Goal: Task Accomplishment & Management: Use online tool/utility

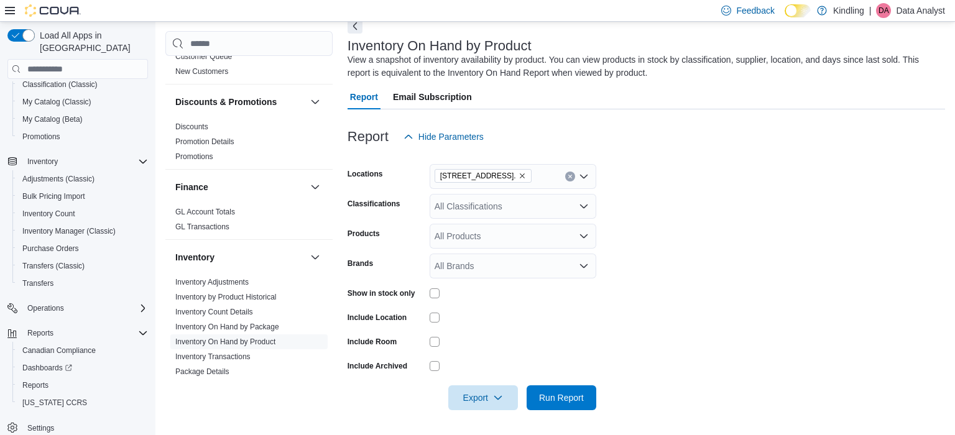
scroll to position [423, 0]
click at [234, 277] on link "Inventory Adjustments" at bounding box center [211, 281] width 73 height 9
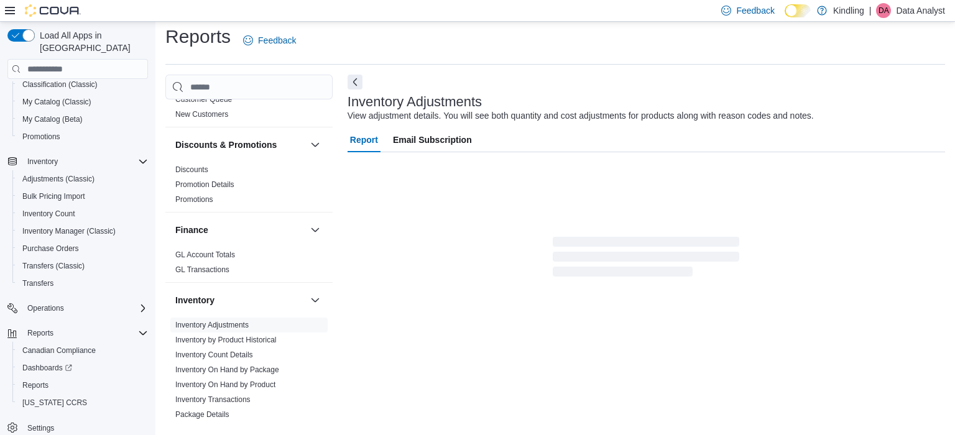
scroll to position [12, 0]
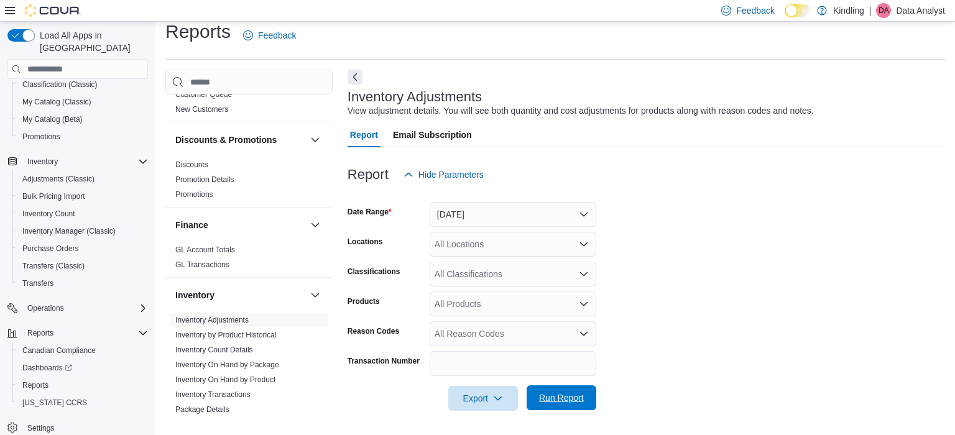
click at [578, 396] on span "Run Report" at bounding box center [561, 398] width 45 height 12
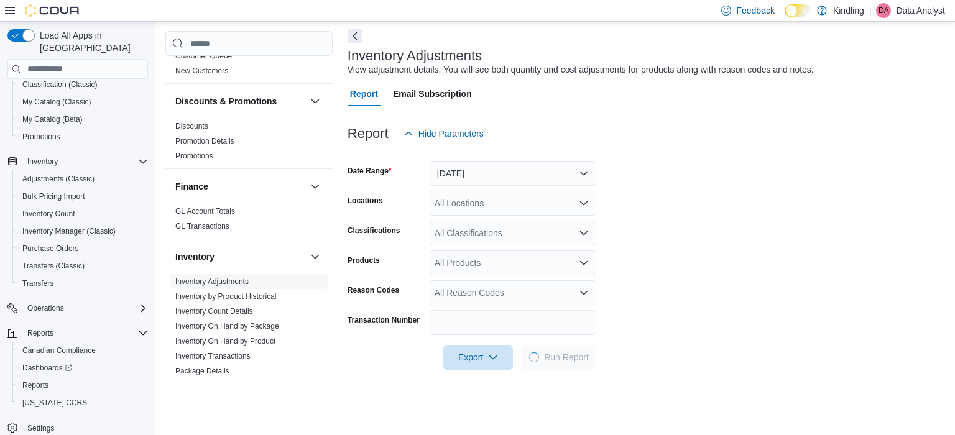
scroll to position [71, 0]
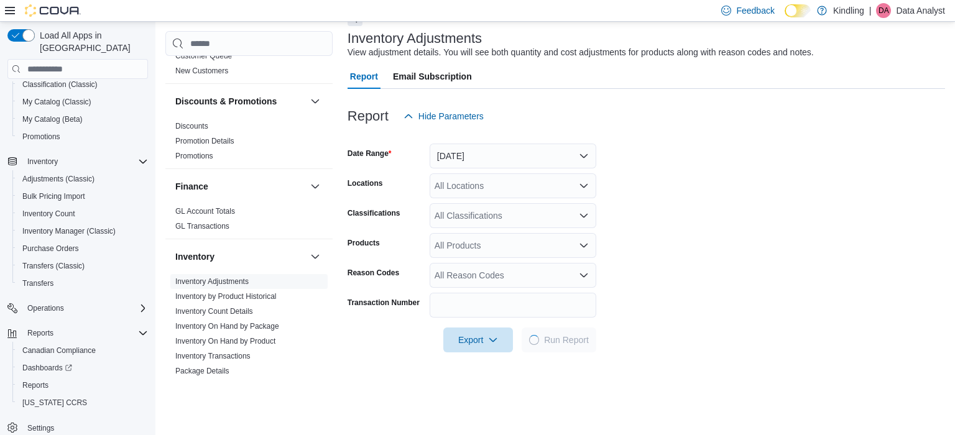
click at [510, 186] on div "All Locations" at bounding box center [512, 185] width 167 height 25
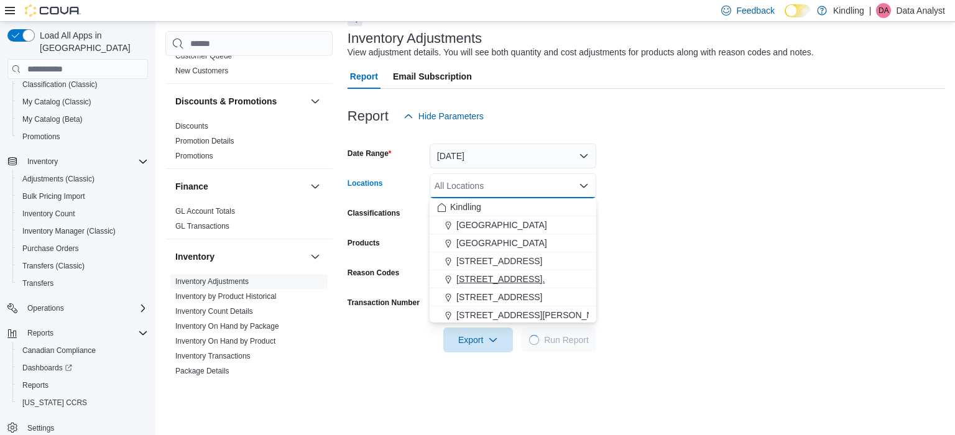
scroll to position [109, 0]
click at [479, 243] on span "[STREET_ADDRESS]" at bounding box center [499, 242] width 86 height 12
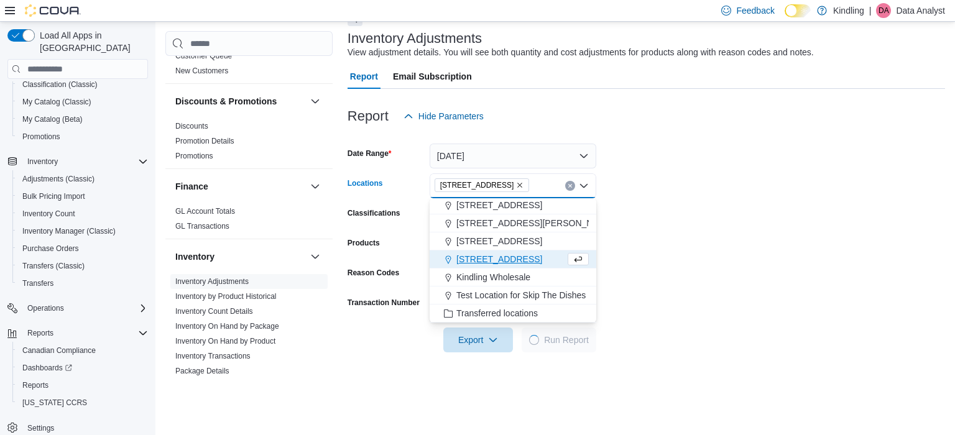
scroll to position [92, 0]
click at [671, 220] on form "Date Range [DATE] Locations [STREET_ADDRESS] Combo box. Selected. [STREET_ADDRE…" at bounding box center [645, 241] width 597 height 224
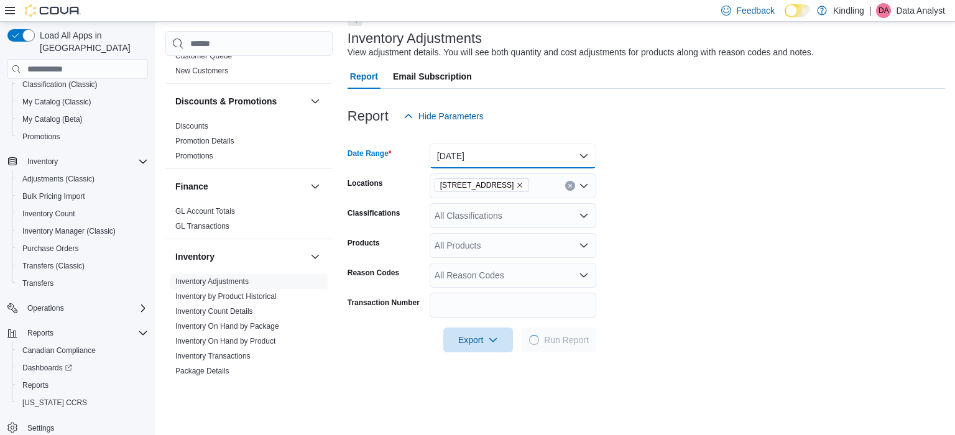
click at [505, 162] on button "[DATE]" at bounding box center [512, 156] width 167 height 25
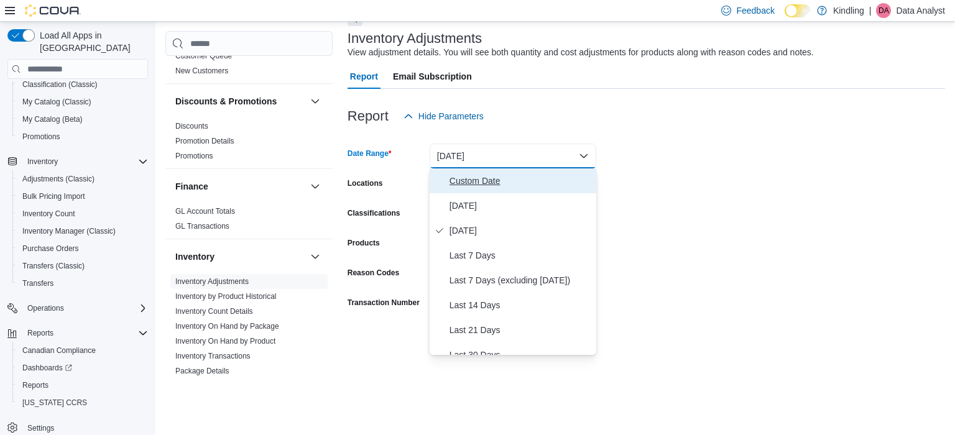
click at [491, 183] on span "Custom Date" at bounding box center [520, 180] width 142 height 15
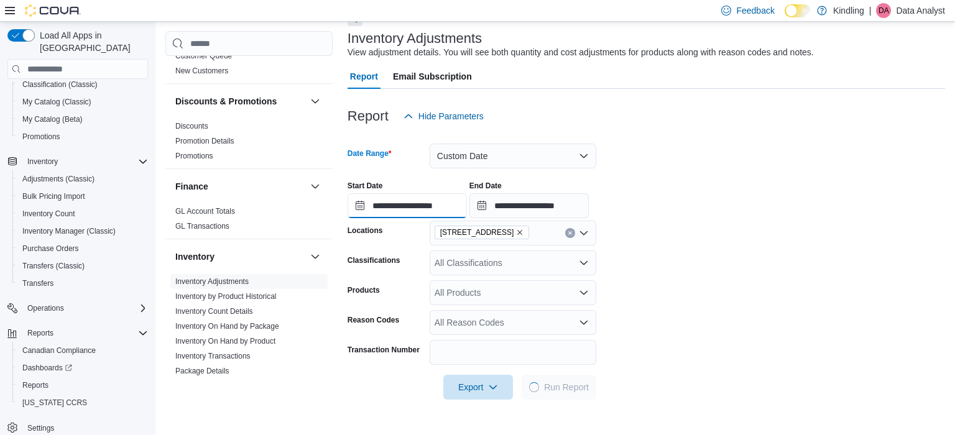
click at [426, 200] on input "**********" at bounding box center [406, 205] width 119 height 25
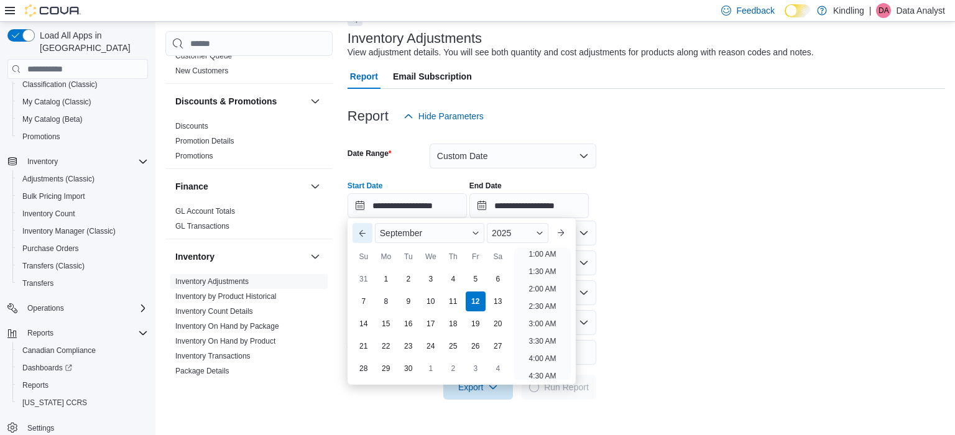
click at [361, 236] on button "Previous Month" at bounding box center [362, 233] width 20 height 20
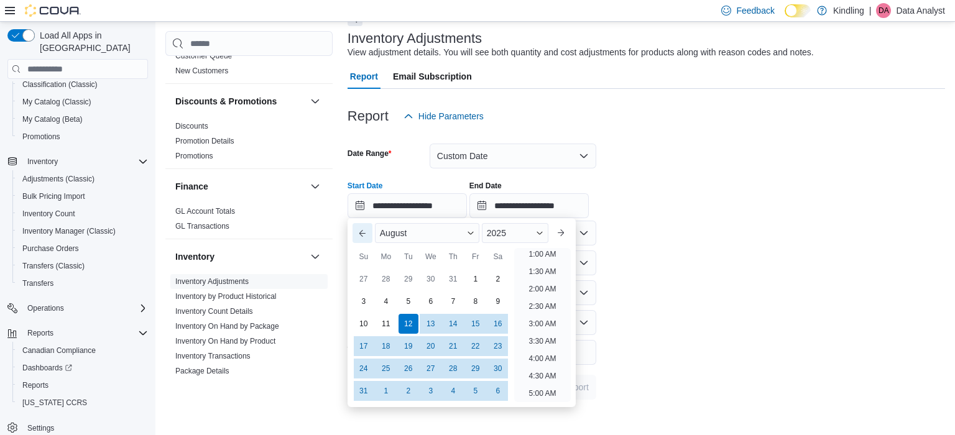
scroll to position [2, 0]
click at [361, 236] on button "Previous Month" at bounding box center [362, 233] width 20 height 20
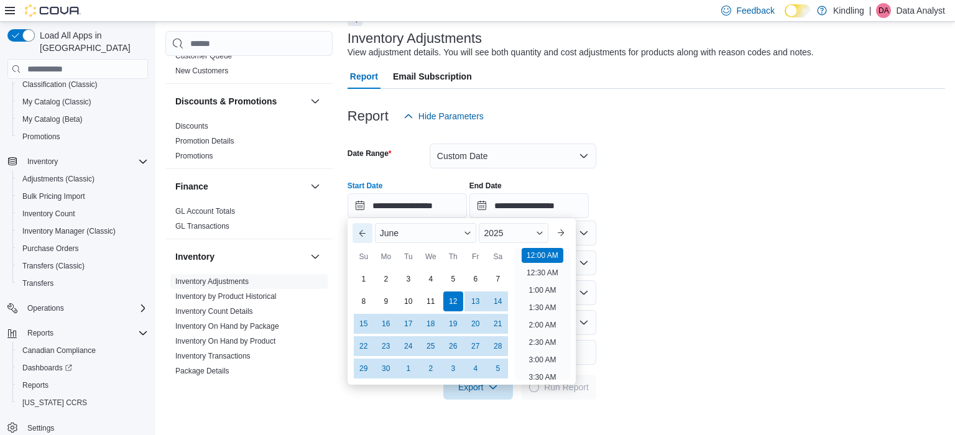
click at [361, 236] on button "Previous Month" at bounding box center [362, 233] width 20 height 20
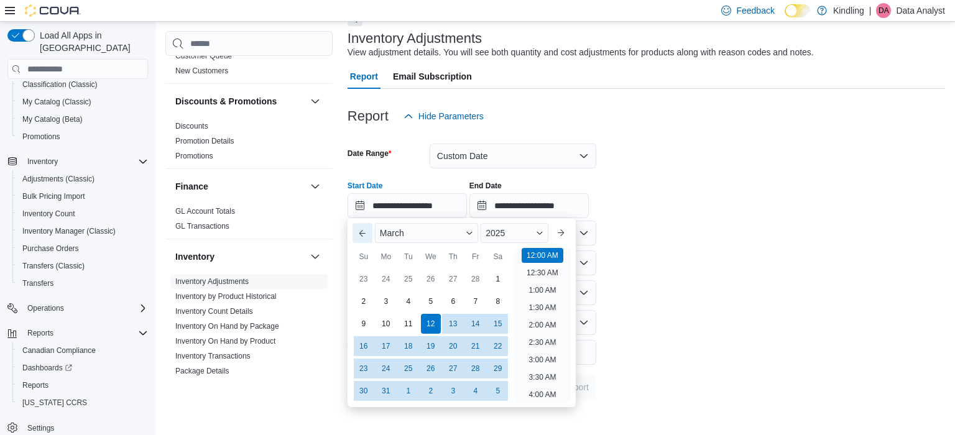
click at [361, 236] on button "Previous Month" at bounding box center [362, 233] width 20 height 20
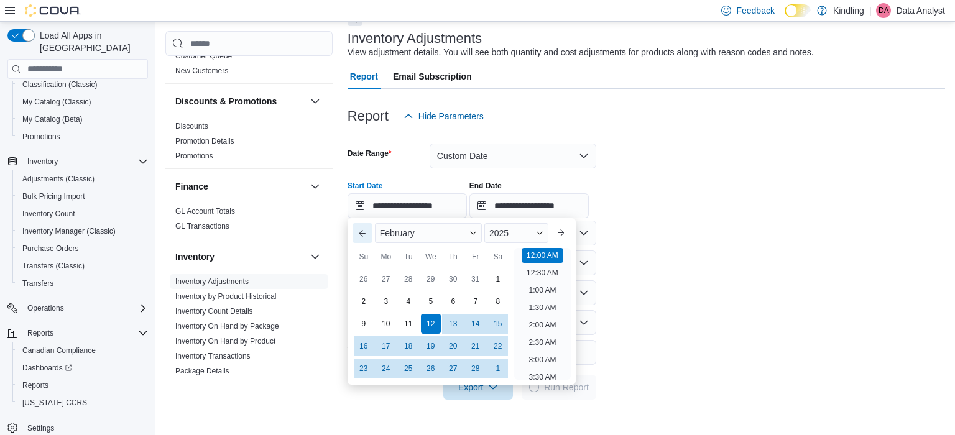
click at [361, 236] on button "Previous Month" at bounding box center [362, 233] width 20 height 20
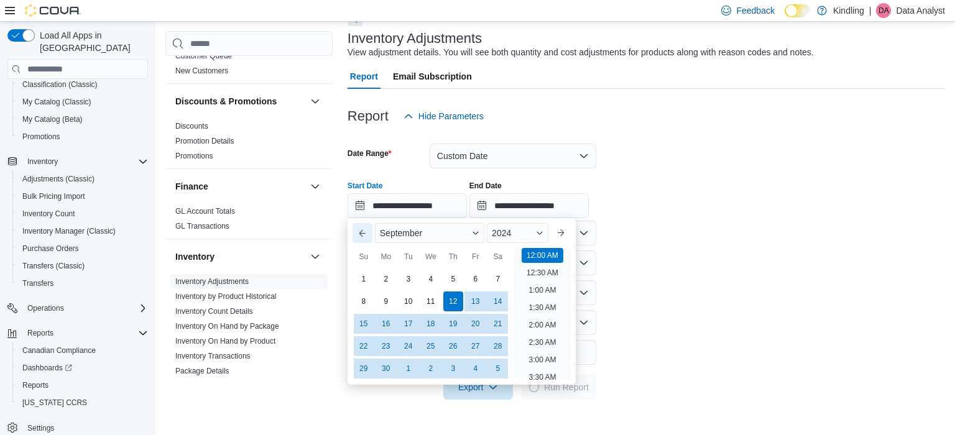
click at [361, 236] on button "Previous Month" at bounding box center [362, 233] width 20 height 20
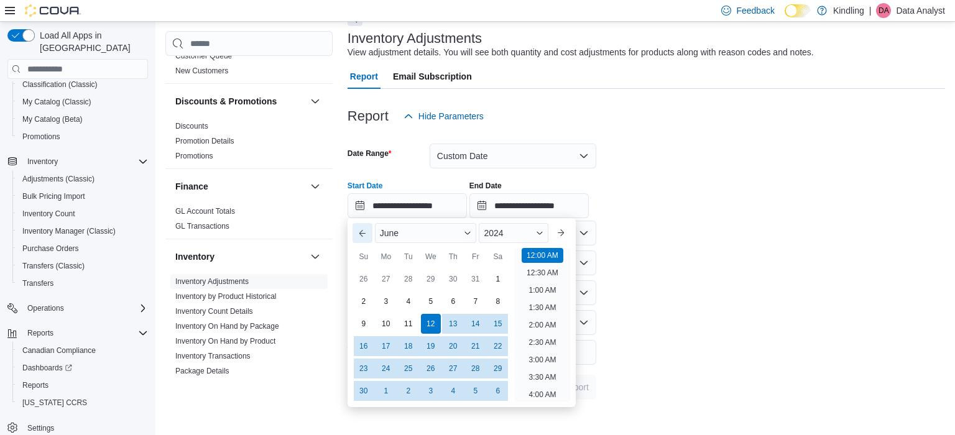
click at [361, 236] on button "Previous Month" at bounding box center [362, 233] width 20 height 20
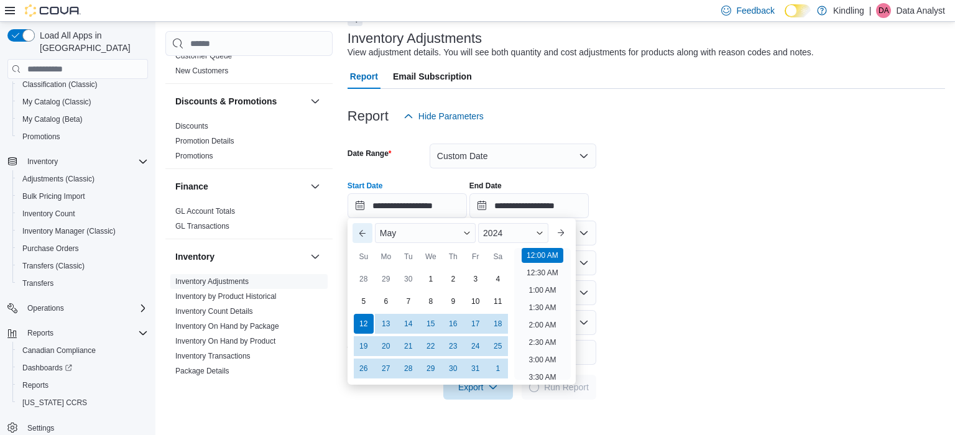
click at [361, 236] on button "Previous Month" at bounding box center [362, 233] width 20 height 20
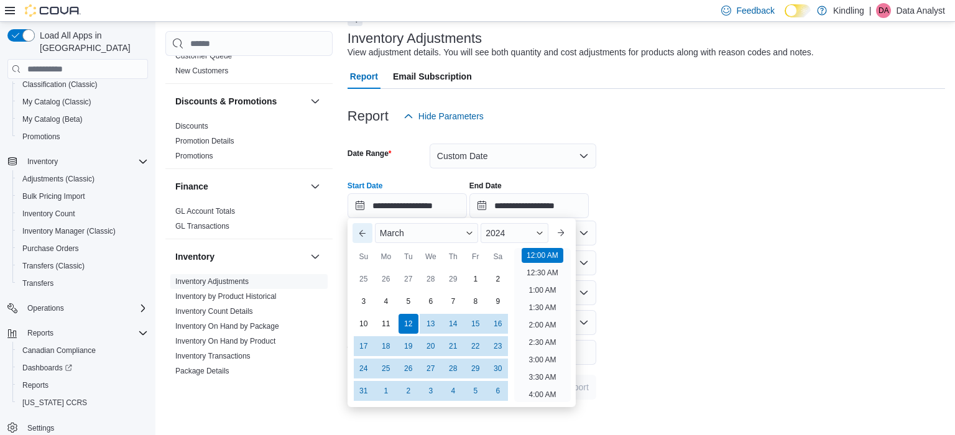
click at [361, 236] on button "Previous Month" at bounding box center [362, 233] width 20 height 20
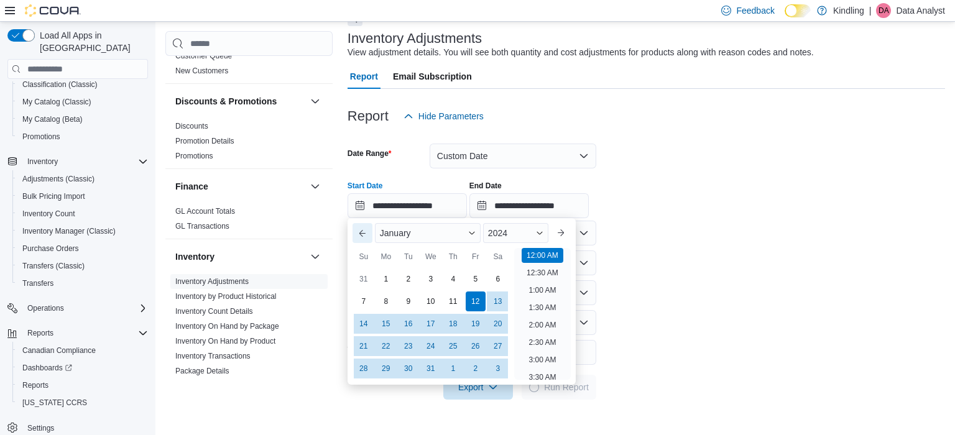
click at [361, 236] on button "Previous Month" at bounding box center [362, 233] width 20 height 20
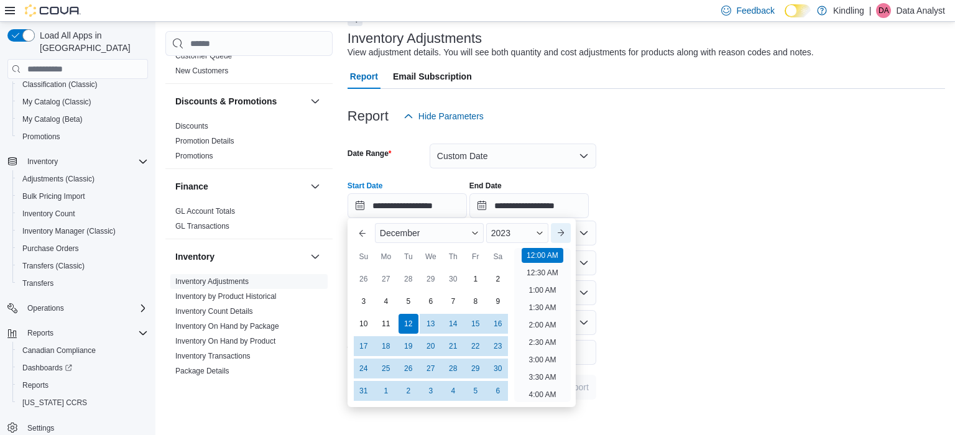
click at [568, 226] on button "Next month" at bounding box center [561, 233] width 20 height 20
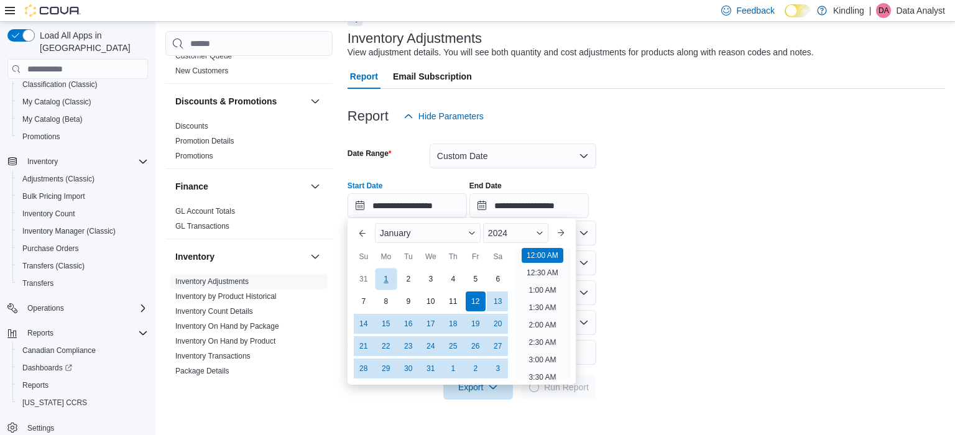
click at [388, 280] on div "1" at bounding box center [386, 279] width 22 height 22
type input "**********"
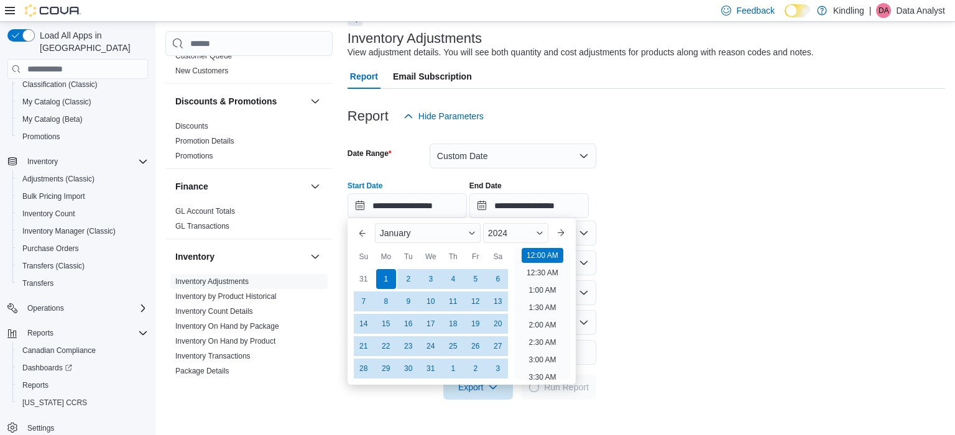
click at [743, 200] on div "**********" at bounding box center [645, 194] width 597 height 47
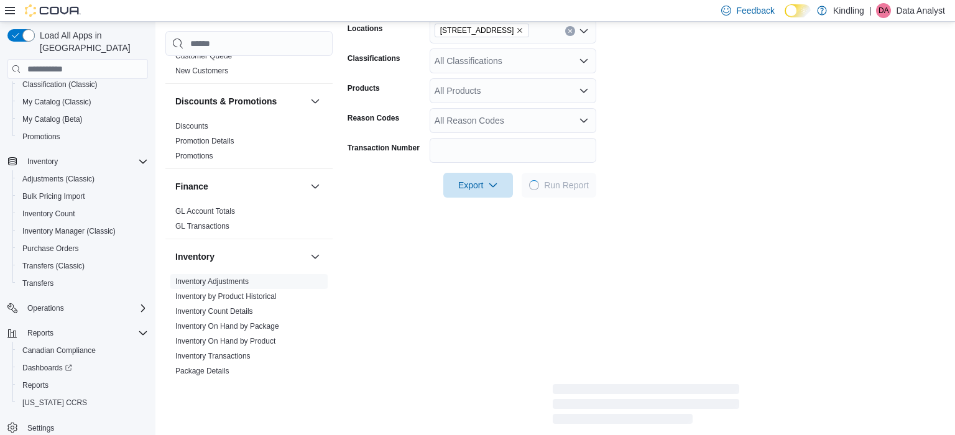
scroll to position [281, 0]
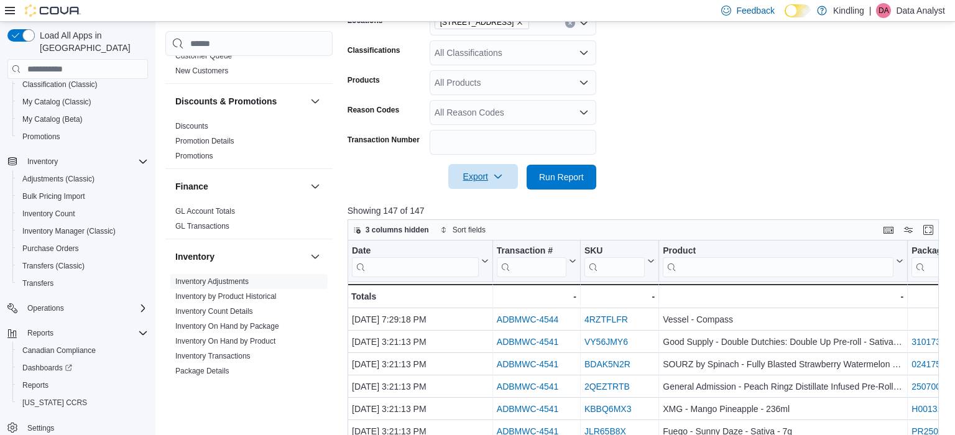
click at [477, 183] on span "Export" at bounding box center [483, 176] width 55 height 25
click at [477, 201] on span "Export to Excel" at bounding box center [483, 202] width 56 height 10
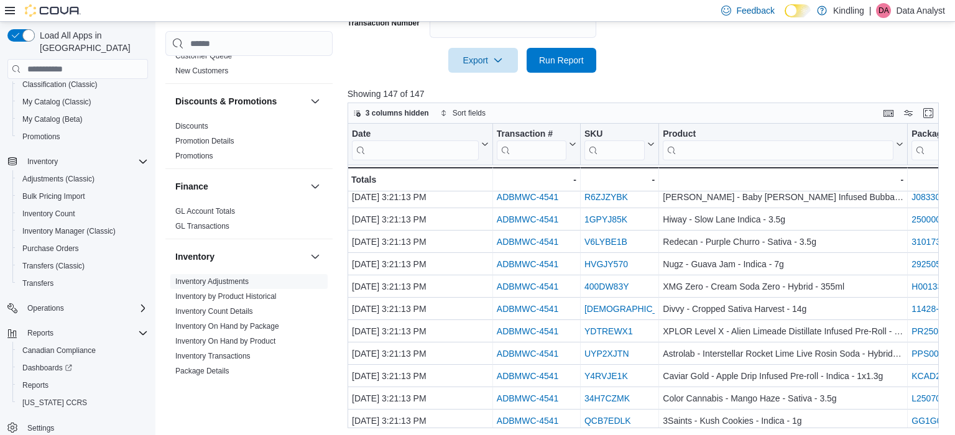
scroll to position [423, 0]
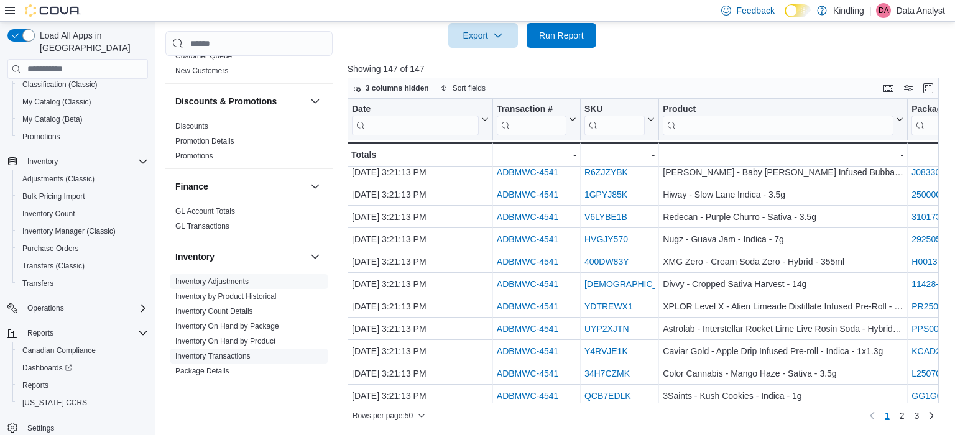
click at [238, 352] on link "Inventory Transactions" at bounding box center [212, 356] width 75 height 9
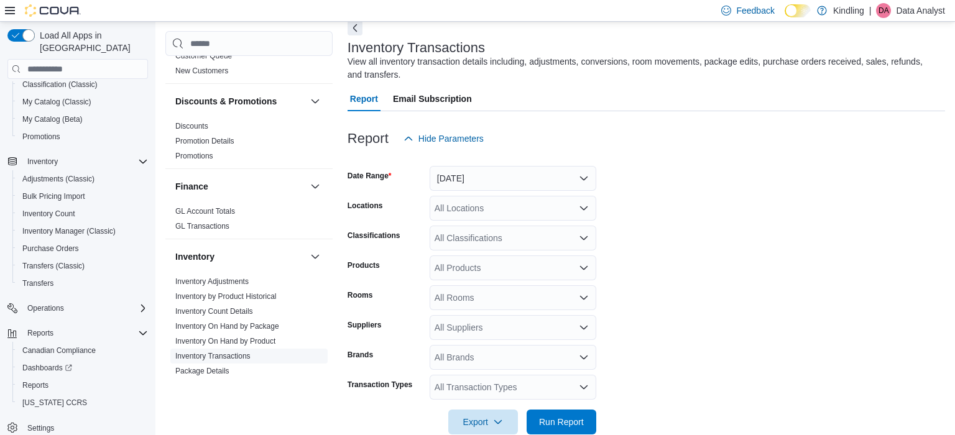
scroll to position [42, 0]
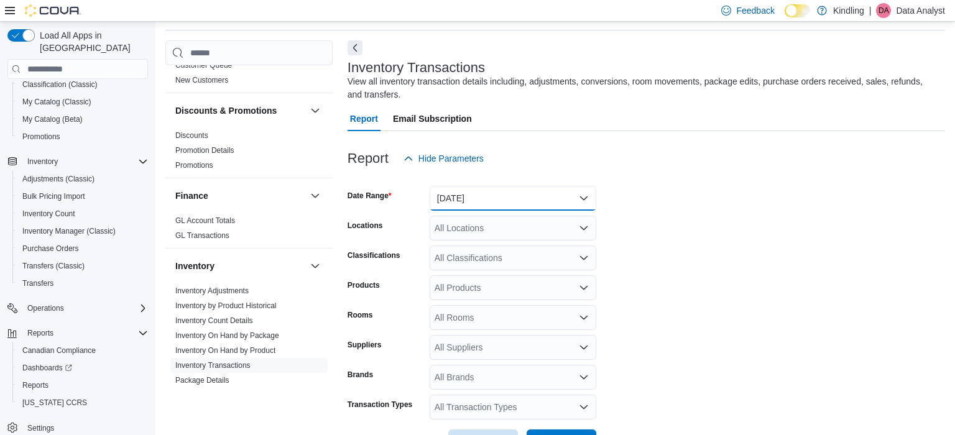
click at [478, 193] on button "[DATE]" at bounding box center [512, 198] width 167 height 25
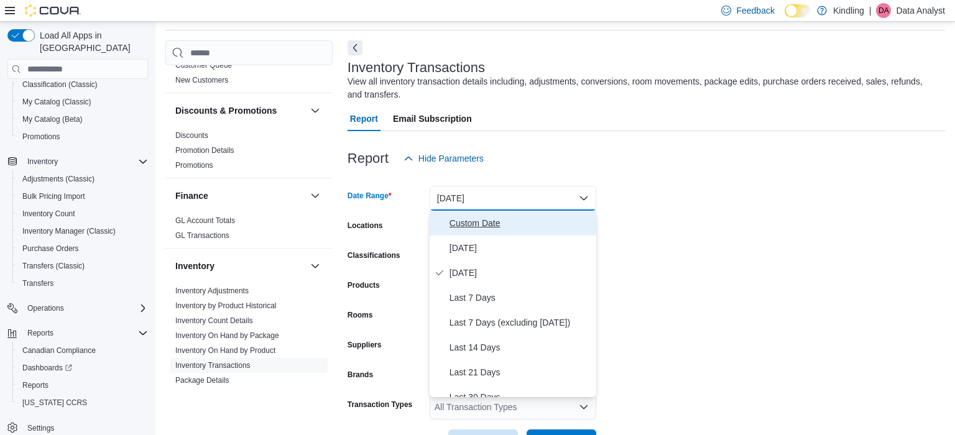
click at [471, 229] on span "Custom Date" at bounding box center [520, 223] width 142 height 15
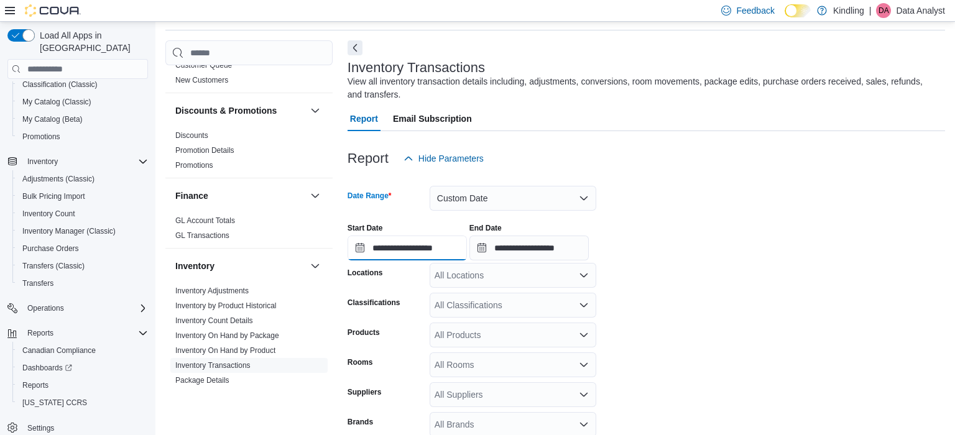
click at [428, 250] on input "**********" at bounding box center [406, 248] width 119 height 25
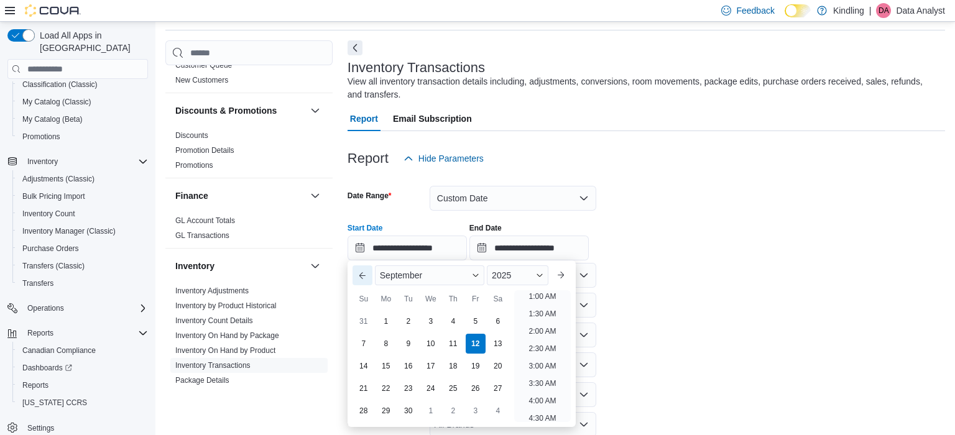
click at [360, 275] on button "Previous Month" at bounding box center [362, 275] width 20 height 20
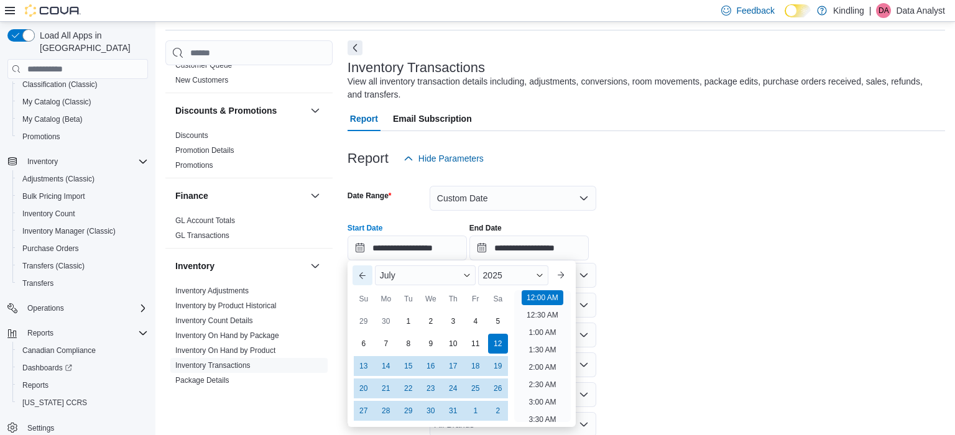
click at [360, 275] on button "Previous Month" at bounding box center [362, 275] width 20 height 20
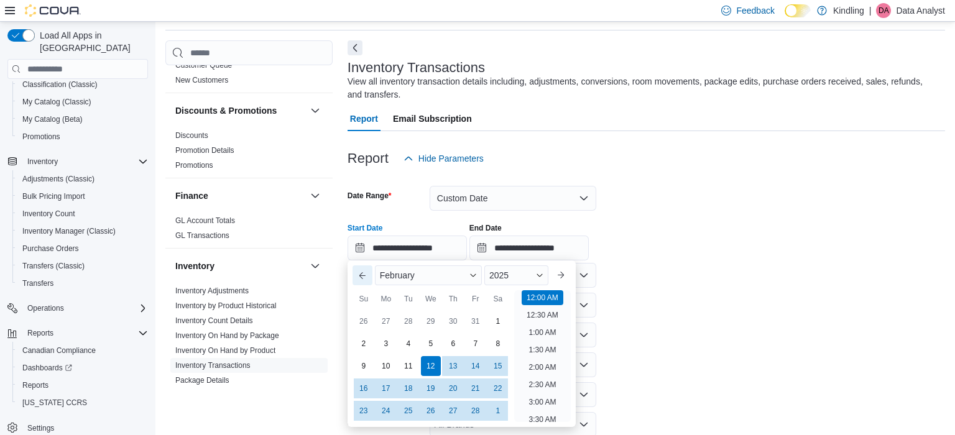
click at [360, 275] on button "Previous Month" at bounding box center [362, 275] width 20 height 20
click at [504, 267] on div "2025" at bounding box center [515, 275] width 65 height 20
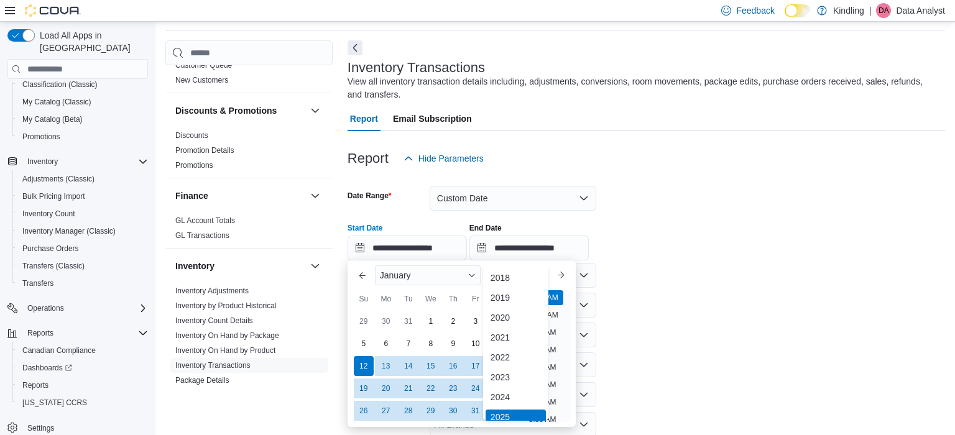
scroll to position [4, 0]
click at [508, 391] on div "2024" at bounding box center [515, 393] width 60 height 15
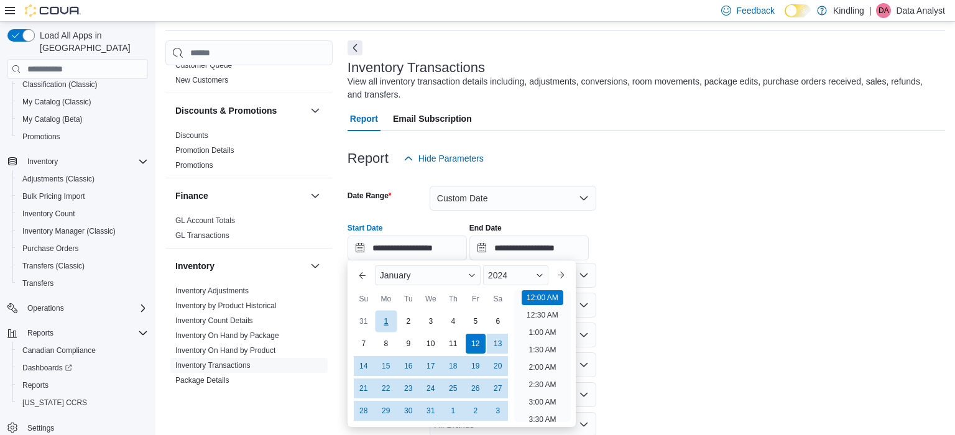
click at [385, 324] on div "1" at bounding box center [386, 321] width 22 height 22
type input "**********"
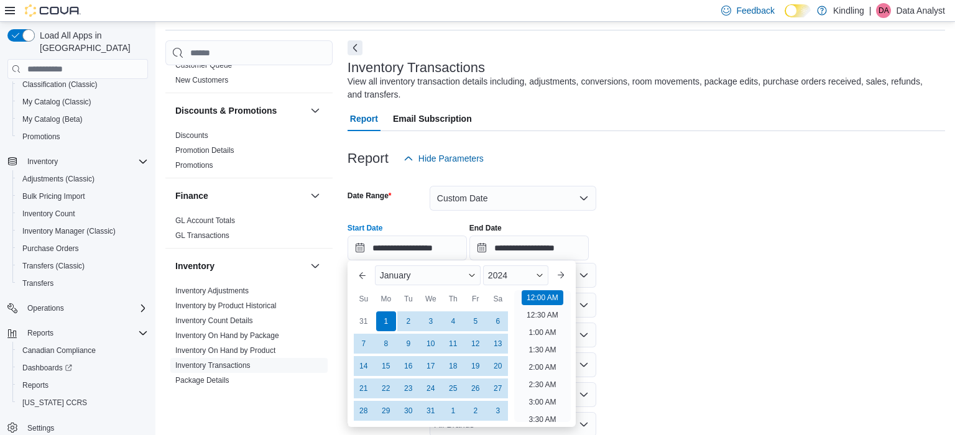
click at [664, 220] on div "**********" at bounding box center [645, 236] width 597 height 47
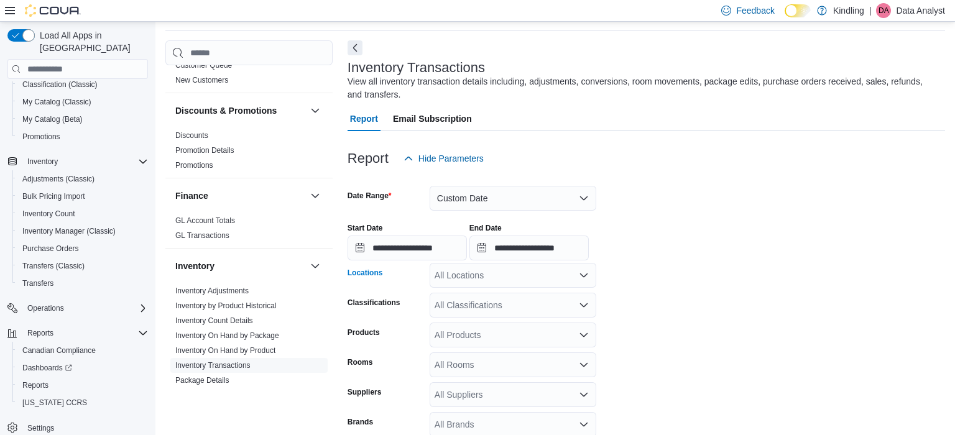
click at [526, 285] on div "All Locations" at bounding box center [512, 275] width 167 height 25
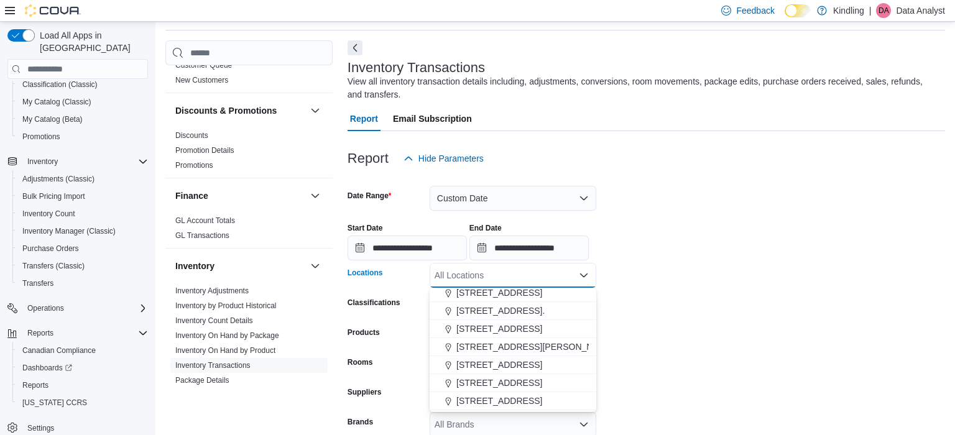
scroll to position [77, 0]
click at [490, 369] on button "[STREET_ADDRESS]" at bounding box center [512, 364] width 167 height 18
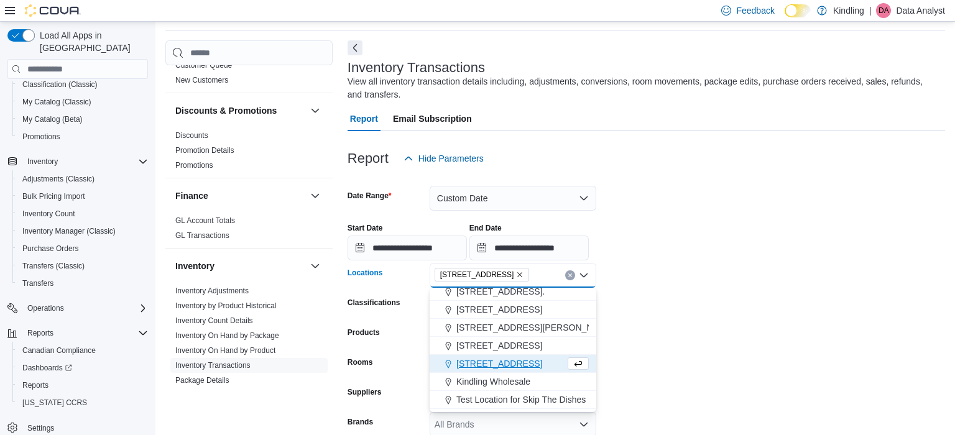
click at [627, 305] on form "**********" at bounding box center [645, 336] width 597 height 331
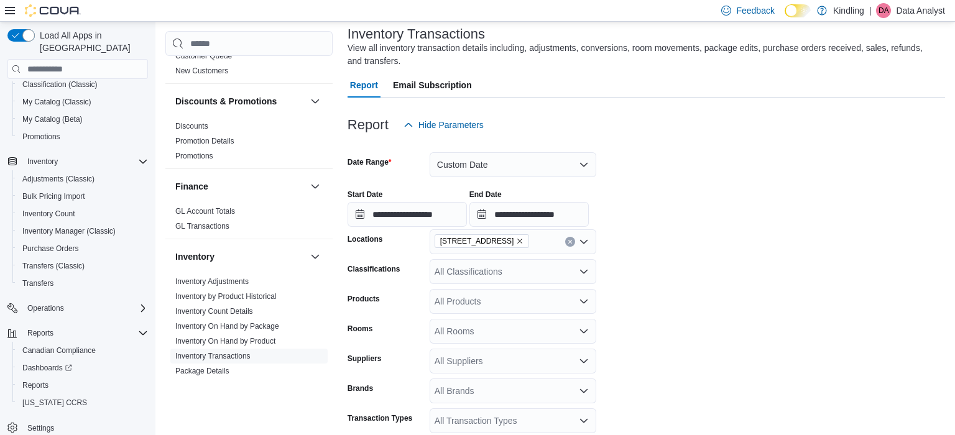
scroll to position [122, 0]
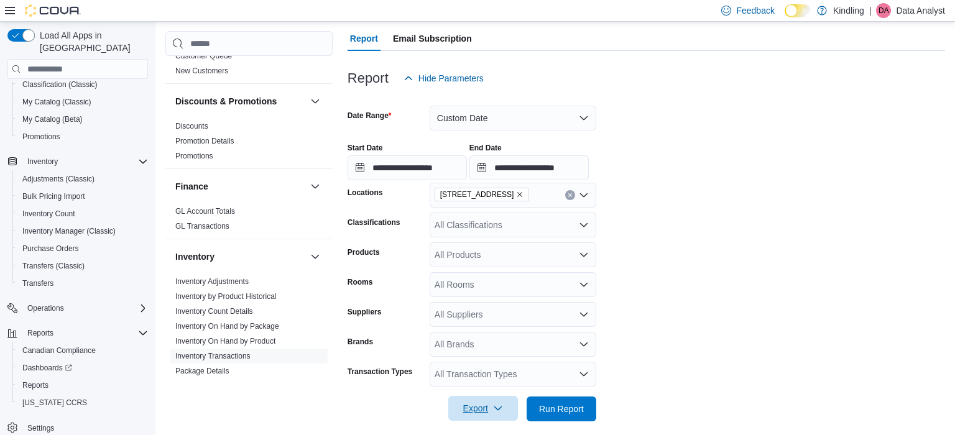
click at [485, 404] on span "Export" at bounding box center [483, 408] width 55 height 25
click at [497, 336] on span "Export to Excel" at bounding box center [483, 333] width 56 height 10
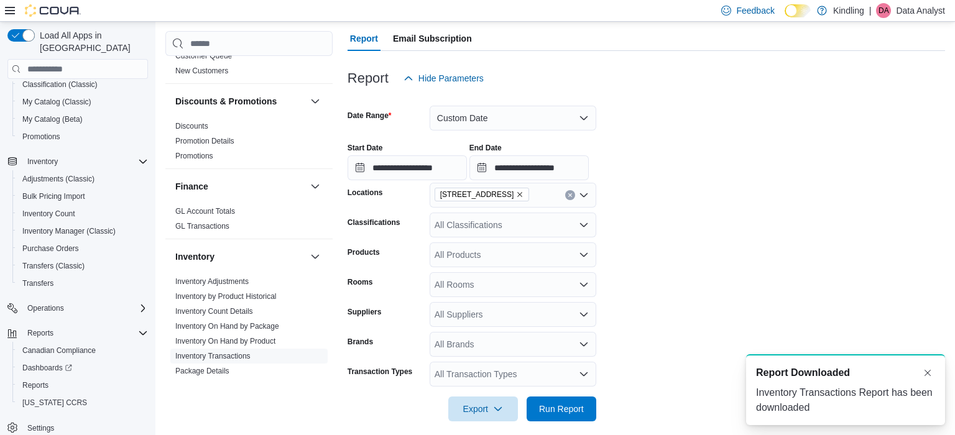
scroll to position [0, 0]
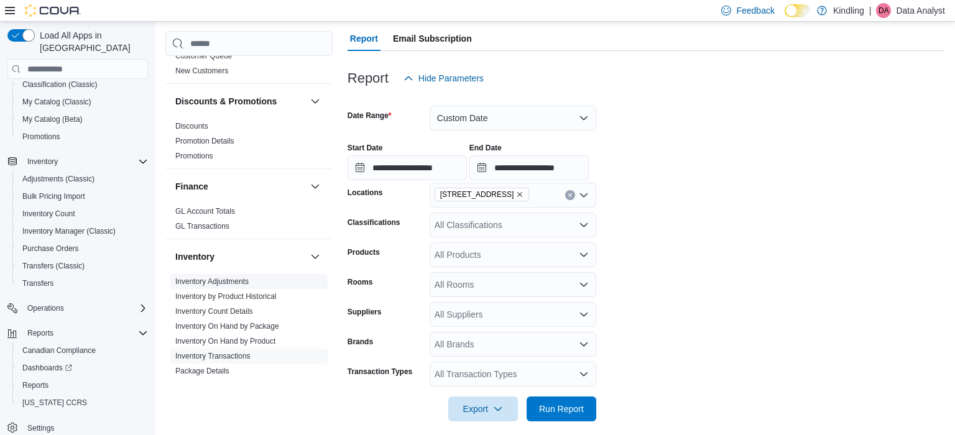
click at [249, 277] on link "Inventory Adjustments" at bounding box center [211, 281] width 73 height 9
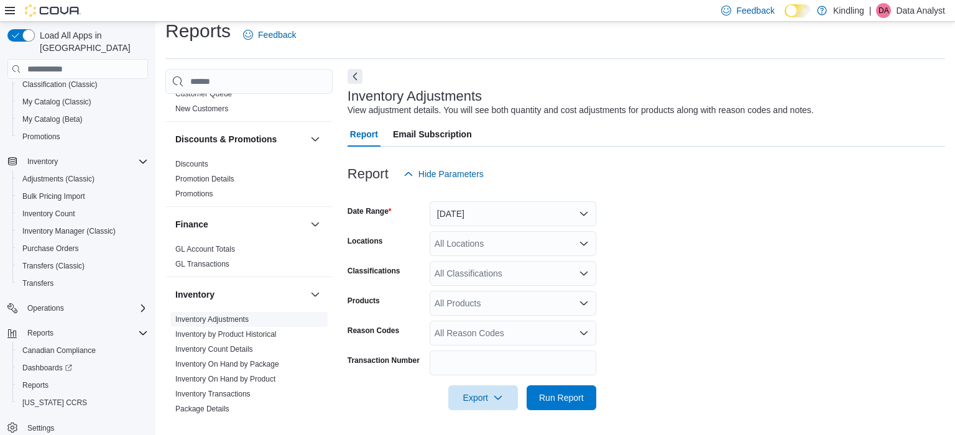
scroll to position [12, 0]
click at [479, 211] on button "[DATE]" at bounding box center [512, 214] width 167 height 25
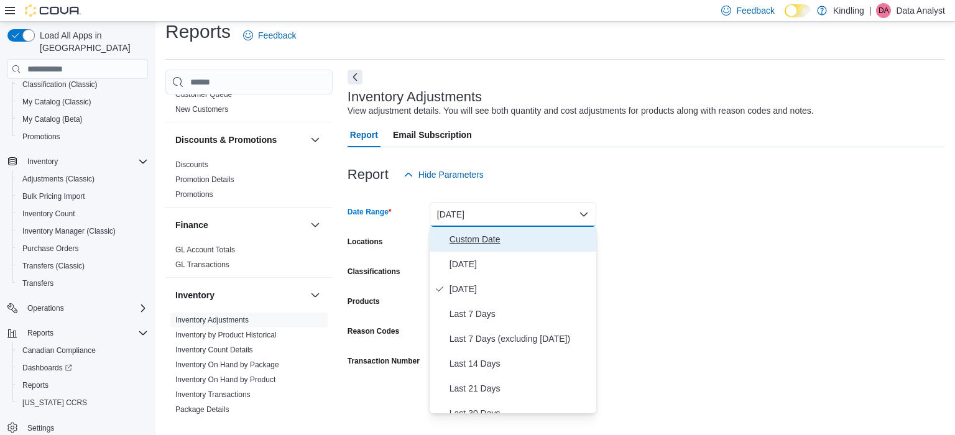
click at [462, 236] on span "Custom Date" at bounding box center [520, 239] width 142 height 15
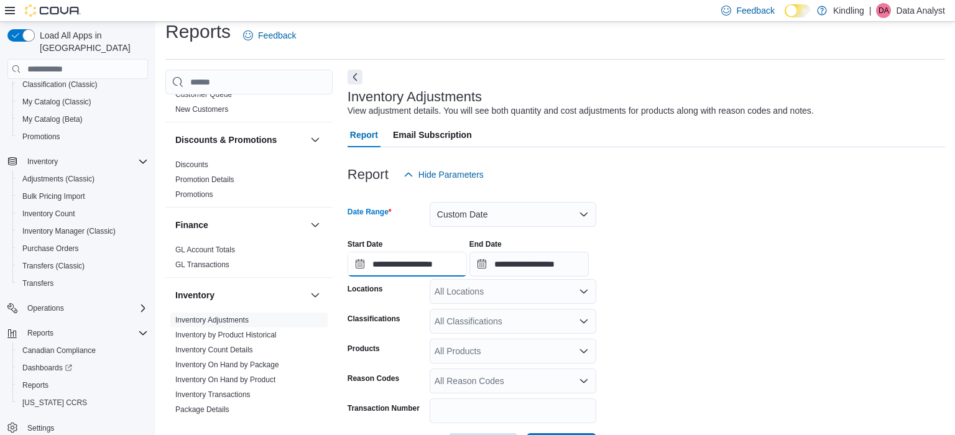
click at [403, 257] on input "**********" at bounding box center [406, 264] width 119 height 25
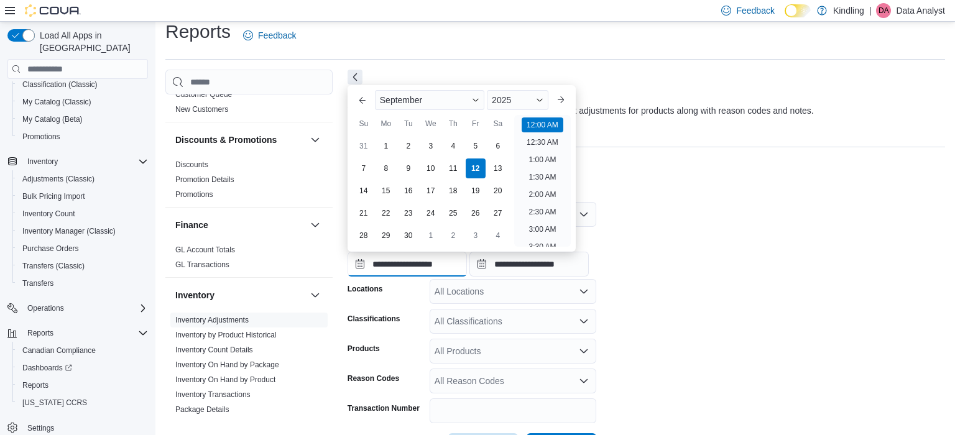
scroll to position [39, 0]
click at [375, 94] on div "September" at bounding box center [429, 100] width 109 height 20
click at [521, 97] on div "2025" at bounding box center [518, 100] width 62 height 20
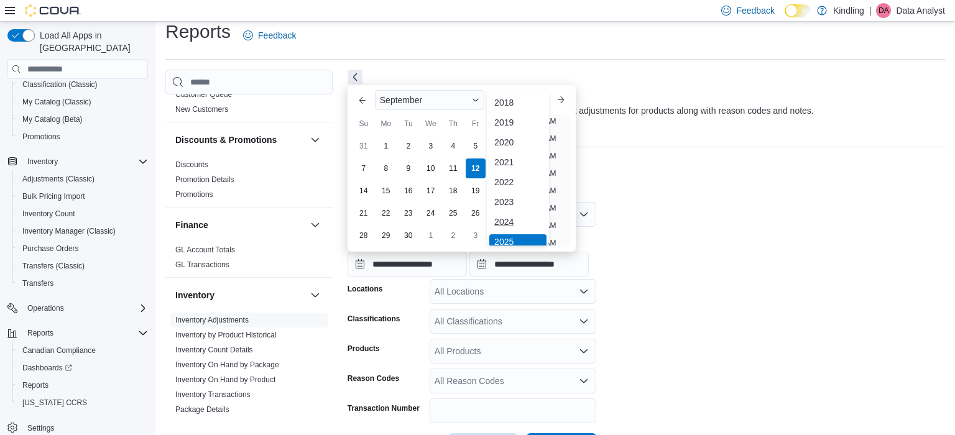
scroll to position [4, 0]
click at [508, 222] on div "2024" at bounding box center [517, 218] width 57 height 15
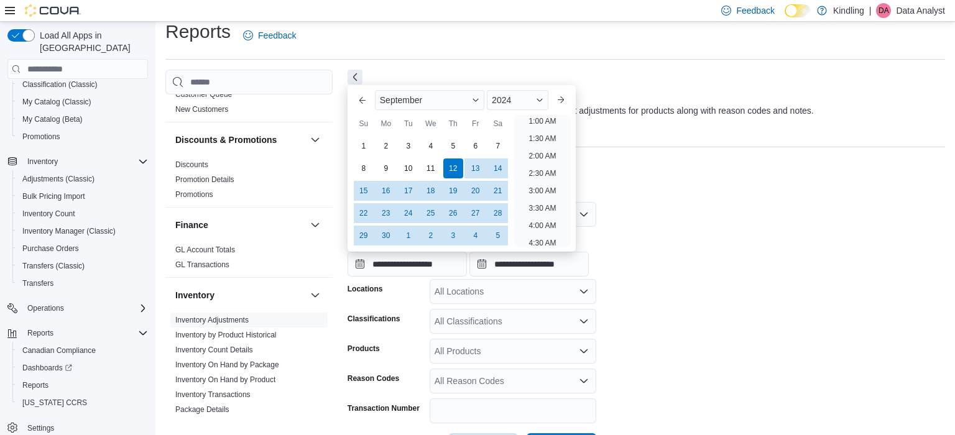
scroll to position [2, 0]
click at [434, 102] on div "September" at bounding box center [429, 100] width 109 height 20
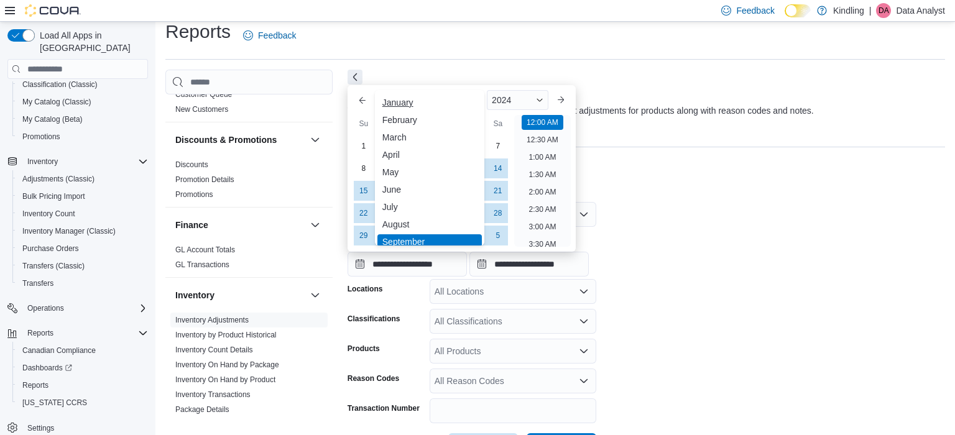
click at [402, 103] on div "January" at bounding box center [429, 102] width 104 height 15
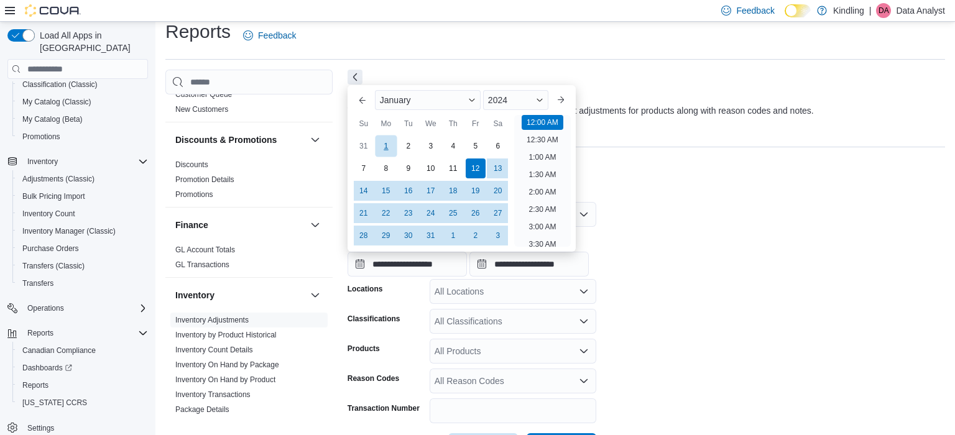
click at [387, 144] on div "1" at bounding box center [386, 146] width 22 height 22
type input "**********"
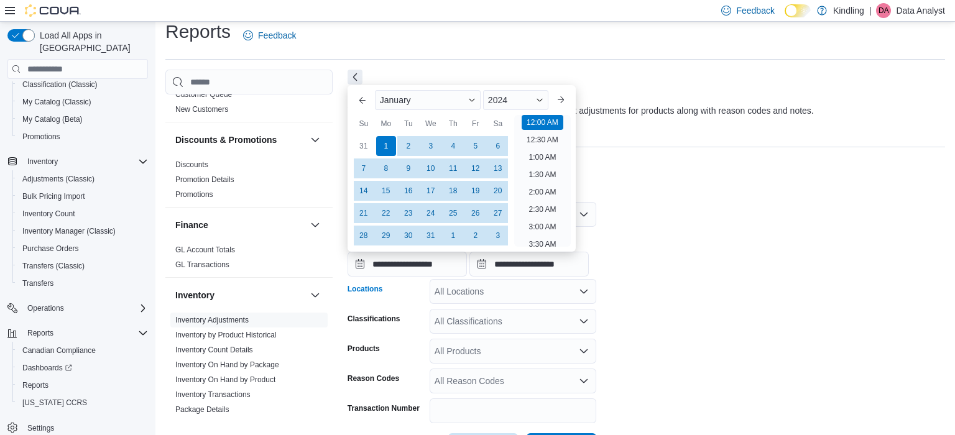
click at [471, 293] on div "All Locations" at bounding box center [512, 291] width 167 height 25
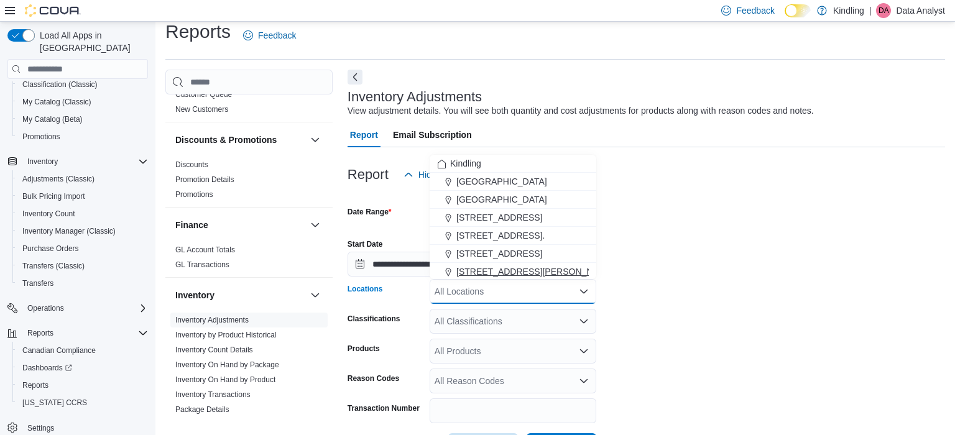
click at [489, 270] on span "[STREET_ADDRESS][PERSON_NAME]" at bounding box center [535, 271] width 158 height 12
click at [539, 287] on icon "Remove 249 Mary Street from selection in this group" at bounding box center [542, 290] width 7 height 7
click at [498, 268] on span "[STREET_ADDRESS][PERSON_NAME]" at bounding box center [535, 271] width 158 height 12
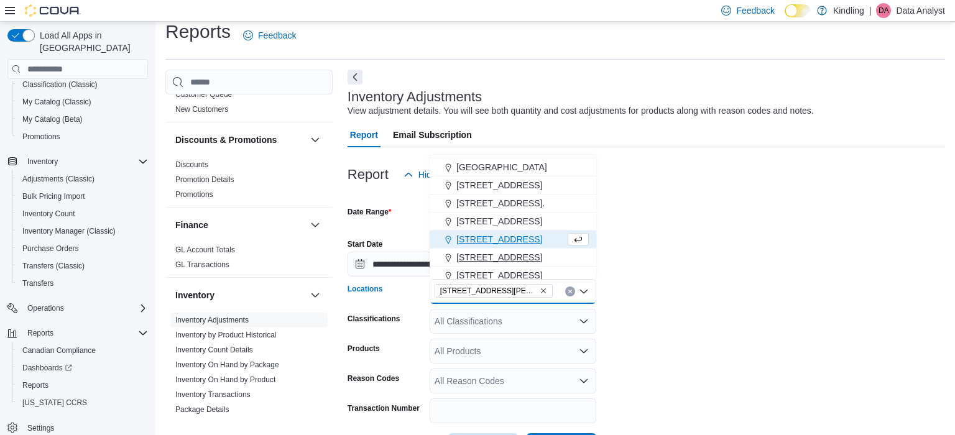
scroll to position [25, 0]
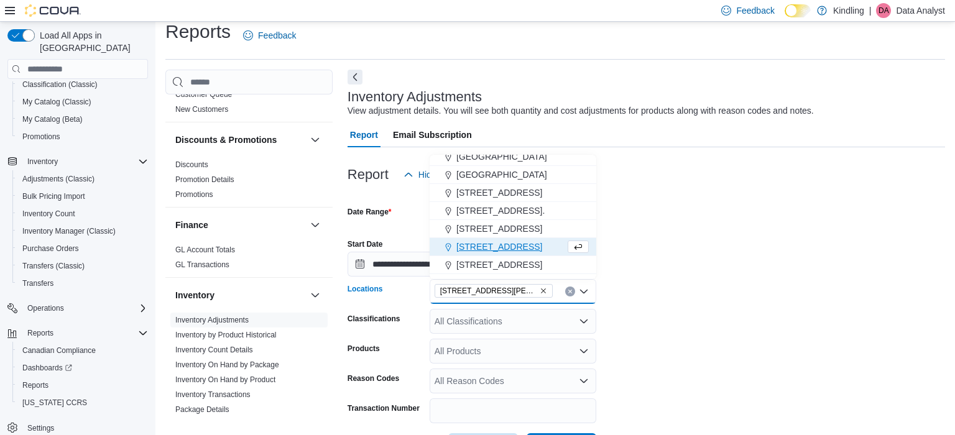
click at [505, 241] on span "[STREET_ADDRESS]" at bounding box center [499, 247] width 86 height 12
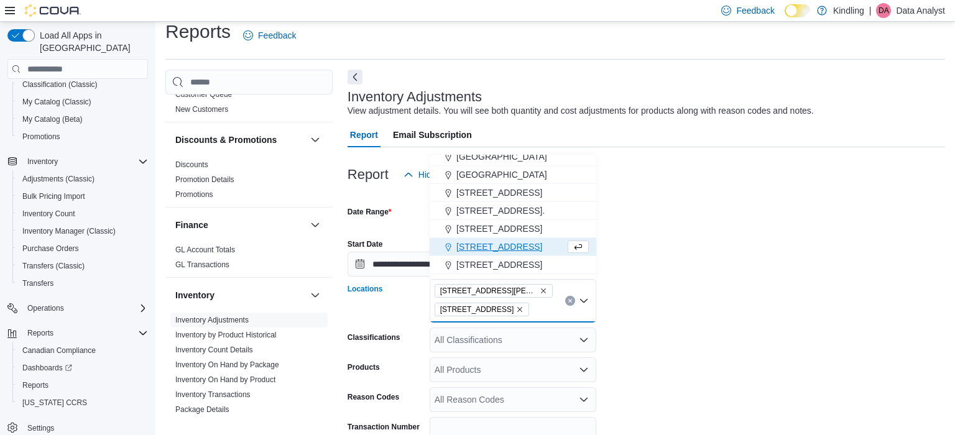
click at [667, 265] on div "**********" at bounding box center [645, 252] width 597 height 47
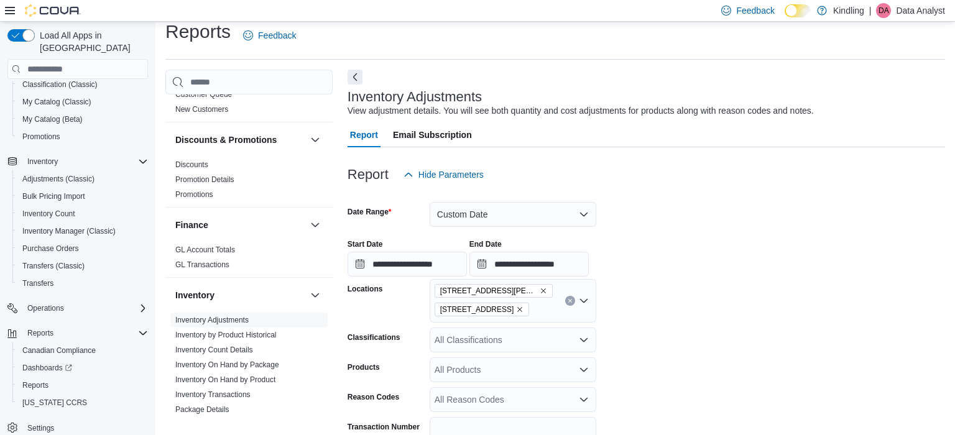
scroll to position [79, 0]
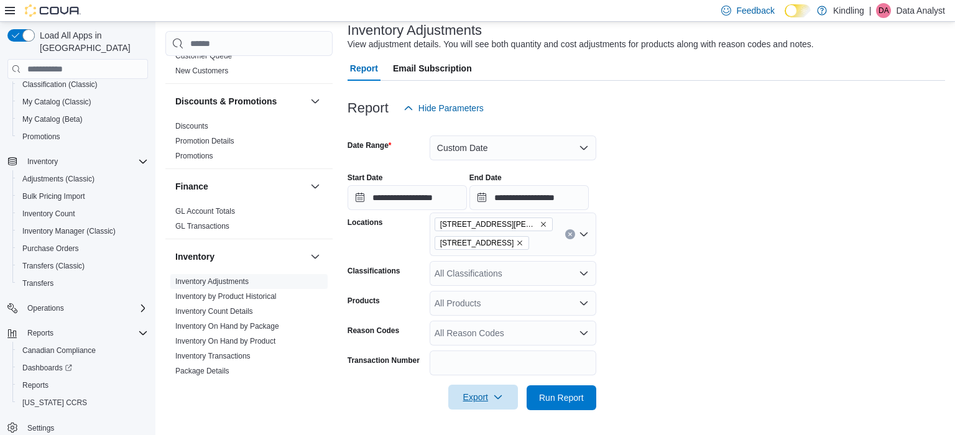
click at [488, 400] on span "Export" at bounding box center [483, 397] width 55 height 25
click at [490, 327] on button "Export to Excel" at bounding box center [482, 321] width 71 height 25
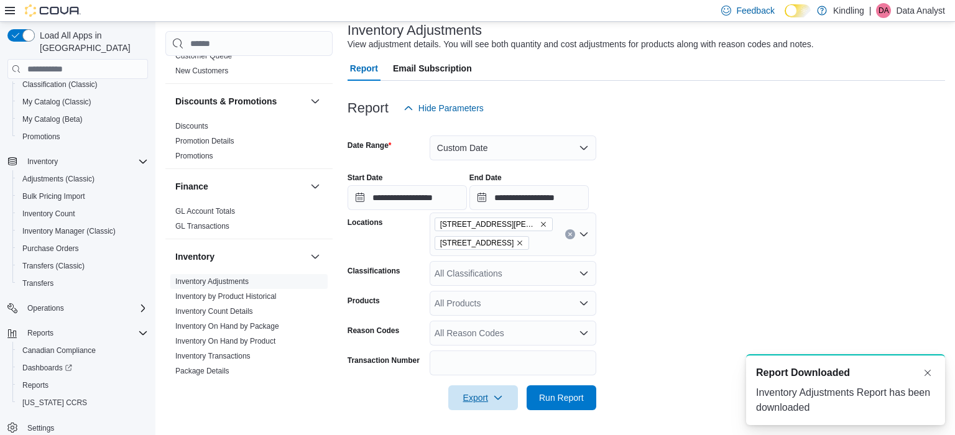
scroll to position [0, 0]
